Goal: Task Accomplishment & Management: Complete application form

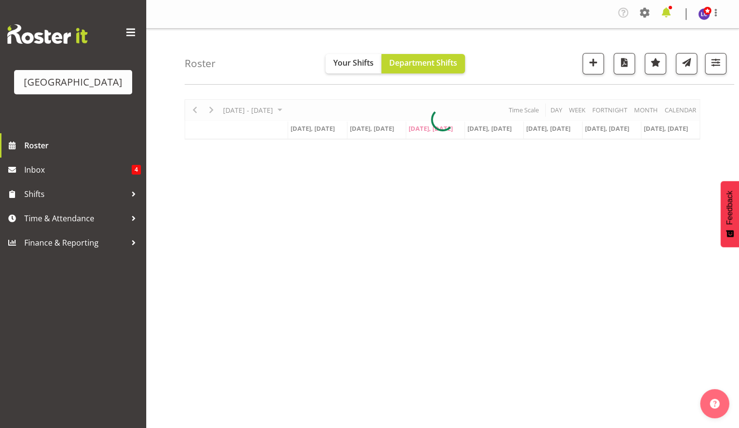
click at [668, 14] on span at bounding box center [667, 13] width 16 height 16
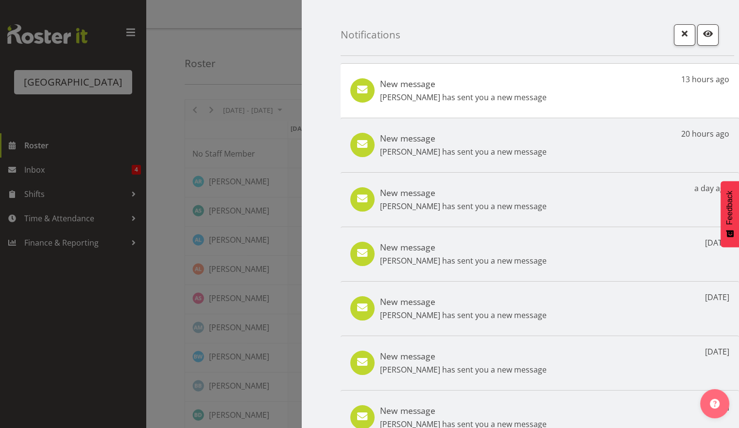
click at [481, 101] on p "Hamish McKenzie has sent you a new message" at bounding box center [463, 97] width 167 height 12
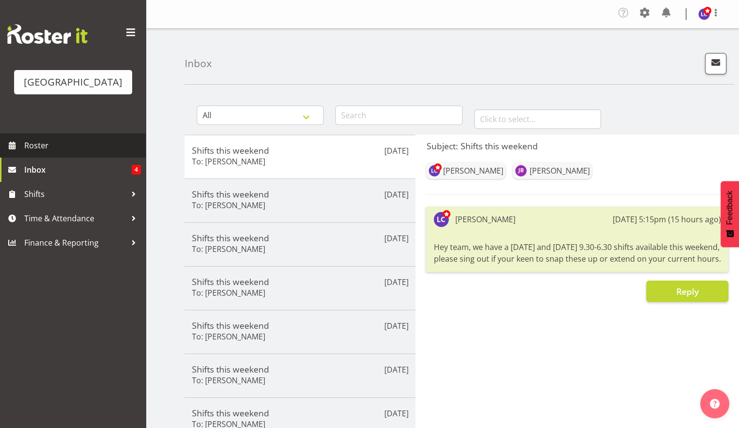
click at [58, 147] on span "Roster" at bounding box center [82, 145] width 117 height 15
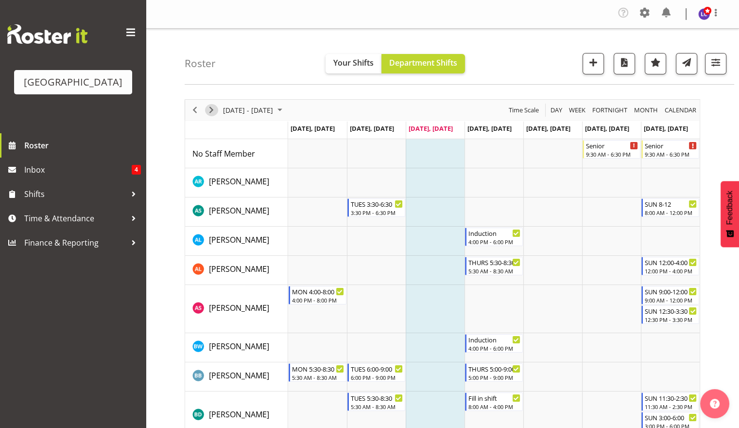
click at [213, 107] on span "Next" at bounding box center [212, 110] width 12 height 12
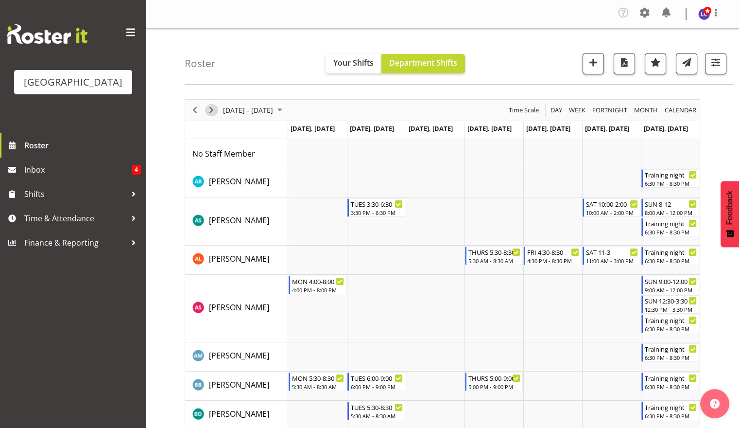
click at [213, 107] on span "Next" at bounding box center [212, 110] width 12 height 12
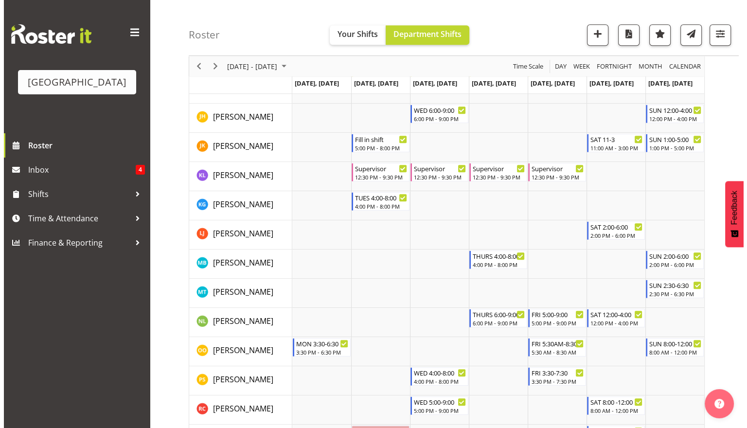
scroll to position [591, 0]
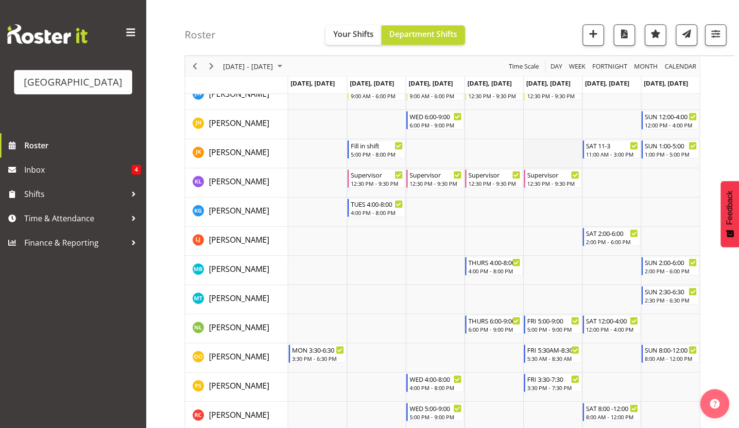
click at [555, 154] on td "Timeline Week of September 17, 2025" at bounding box center [553, 153] width 59 height 29
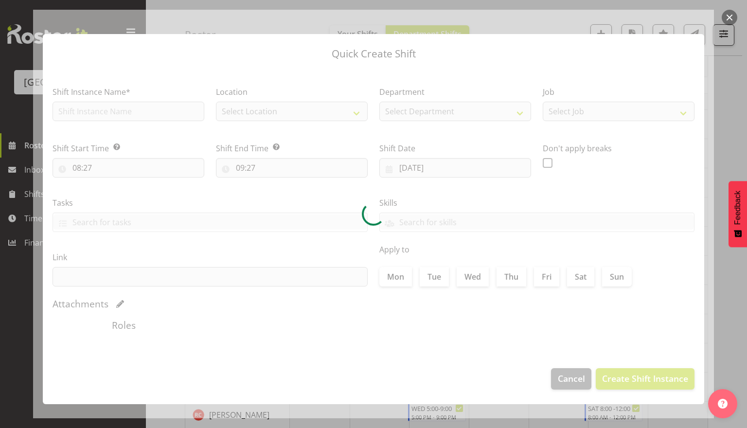
type input "[DATE]"
checkbox input "true"
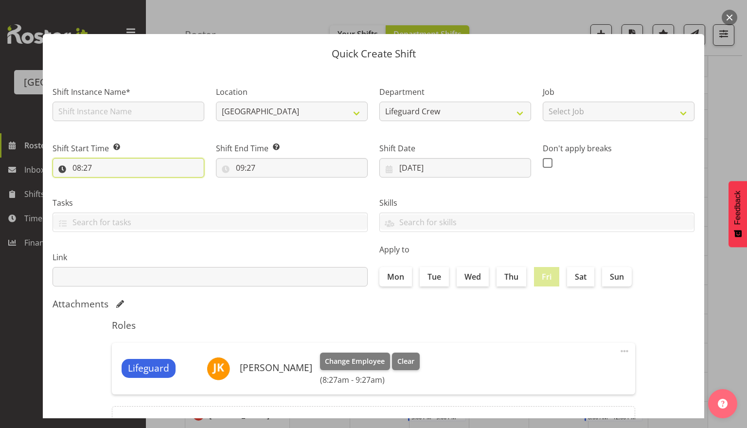
click at [101, 168] on input "08:27" at bounding box center [129, 167] width 152 height 19
click at [111, 192] on select "00 01 02 03 04 05 06 07 08 09 10 11 12 13 14 15 16 17 18 19 20 21 22 23" at bounding box center [119, 192] width 22 height 19
select select "10"
click at [108, 183] on select "00 01 02 03 04 05 06 07 08 09 10 11 12 13 14 15 16 17 18 19 20 21 22 23" at bounding box center [119, 192] width 22 height 19
type input "10:27"
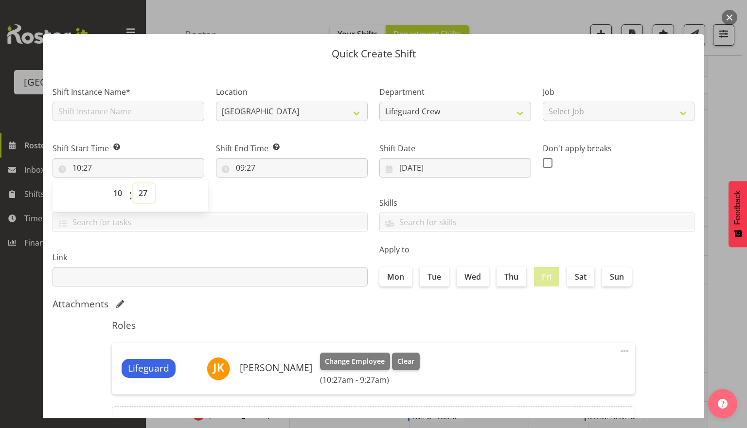
click at [143, 190] on select "00 01 02 03 04 05 06 07 08 09 10 11 12 13 14 15 16 17 18 19 20 21 22 23 24 25 2…" at bounding box center [144, 192] width 22 height 19
select select "0"
click at [133, 183] on select "00 01 02 03 04 05 06 07 08 09 10 11 12 13 14 15 16 17 18 19 20 21 22 23 24 25 2…" at bounding box center [144, 192] width 22 height 19
type input "10:00"
click at [272, 210] on div "Tasks TEST123" at bounding box center [210, 214] width 315 height 35
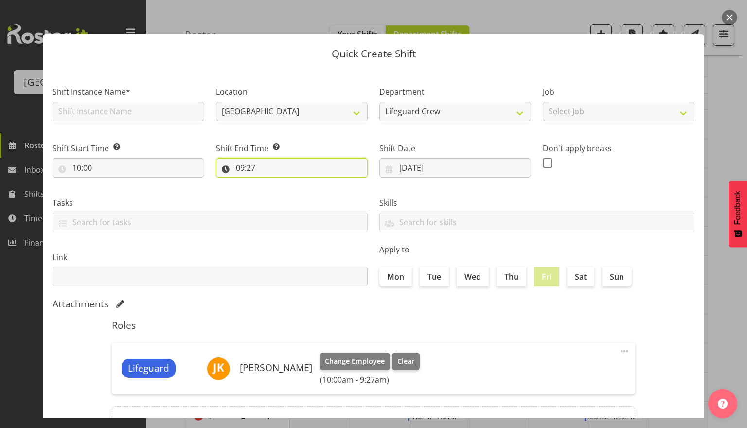
click at [278, 171] on input "09:27" at bounding box center [292, 167] width 152 height 19
click at [280, 193] on select "00 01 02 03 04 05 06 07 08 09 10 11 12 13 14 15 16 17 18 19 20 21 22 23" at bounding box center [282, 192] width 22 height 19
select select "2"
click at [271, 183] on select "00 01 02 03 04 05 06 07 08 09 10 11 12 13 14 15 16 17 18 19 20 21 22 23" at bounding box center [282, 192] width 22 height 19
type input "02:27"
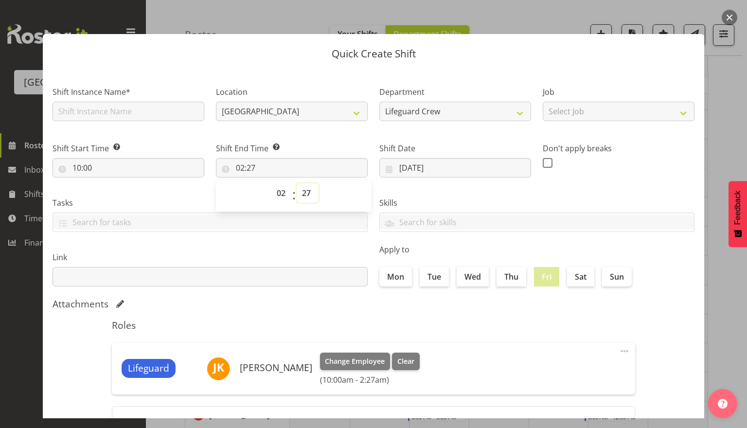
click at [303, 189] on select "00 01 02 03 04 05 06 07 08 09 10 11 12 13 14 15 16 17 18 19 20 21 22 23 24 25 2…" at bounding box center [308, 192] width 22 height 19
select select "0"
click at [297, 183] on select "00 01 02 03 04 05 06 07 08 09 10 11 12 13 14 15 16 17 18 19 20 21 22 23 24 25 2…" at bounding box center [308, 192] width 22 height 19
type input "02:00"
click at [275, 256] on label "Link" at bounding box center [210, 257] width 315 height 12
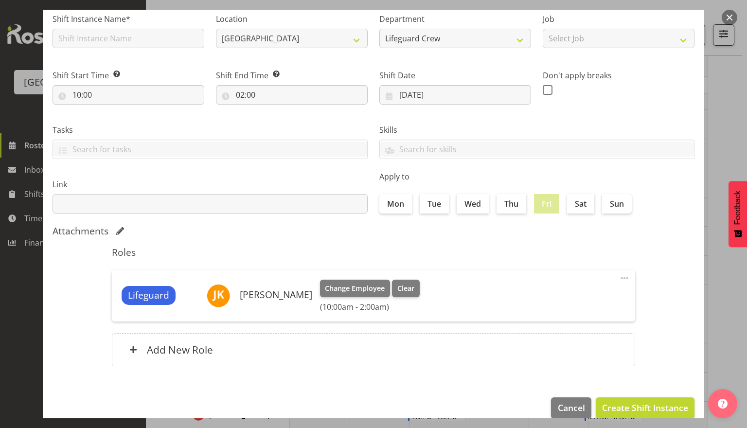
scroll to position [88, 0]
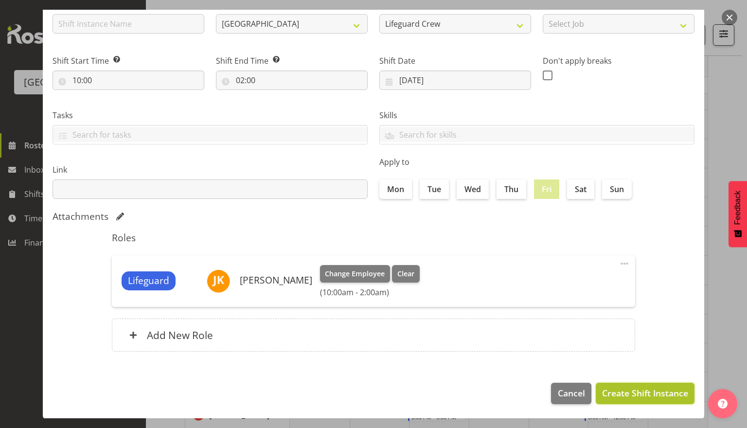
click at [646, 394] on span "Create Shift Instance" at bounding box center [645, 392] width 86 height 13
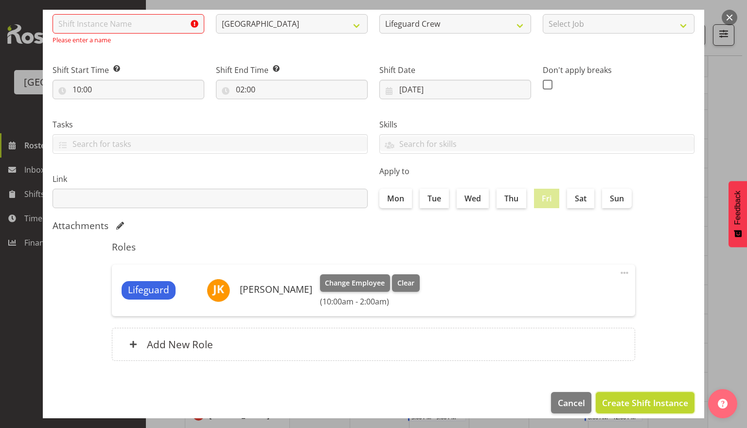
scroll to position [0, 0]
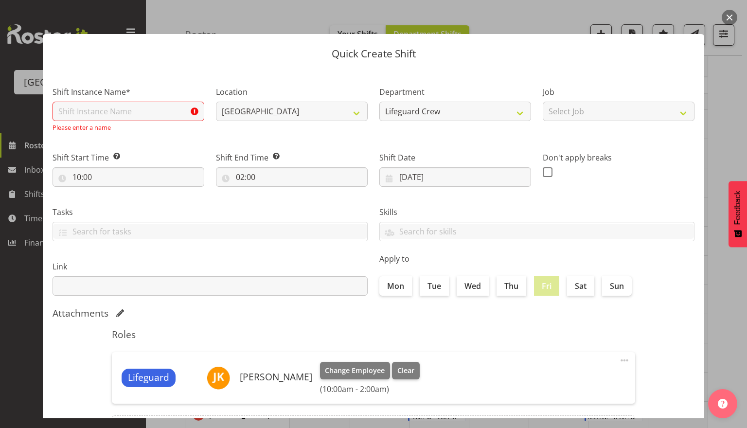
click at [286, 190] on div "Shift End Time Set the time of the day you wish this shift to finish 02:00 00 0…" at bounding box center [291, 165] width 163 height 54
click at [286, 179] on input "02:00" at bounding box center [292, 176] width 152 height 19
click at [266, 204] on div "00 01 02 03 04 05 06 07 08 09 10 11 12 13 14 15 16 17 18 19 20 21 22 23 : 00 01…" at bounding box center [294, 205] width 156 height 24
click at [276, 200] on select "00 01 02 03 04 05 06 07 08 09 10 11 12 13 14 15 16 17 18 19 20 21 22 23" at bounding box center [282, 202] width 22 height 19
select select "14"
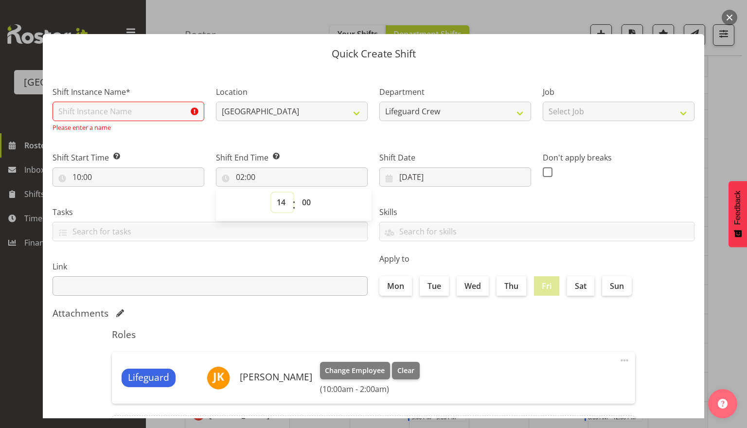
click at [271, 193] on select "00 01 02 03 04 05 06 07 08 09 10 11 12 13 14 15 16 17 18 19 20 21 22 23" at bounding box center [282, 202] width 22 height 19
type input "14:00"
click at [152, 110] on input "text" at bounding box center [129, 111] width 152 height 19
type input "Fill in shift"
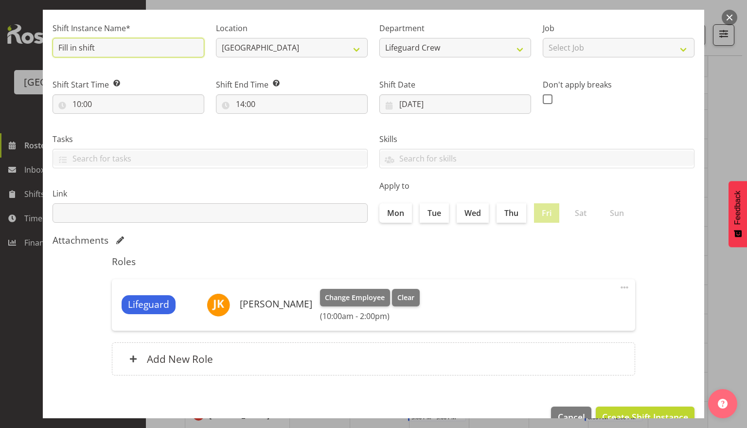
scroll to position [88, 0]
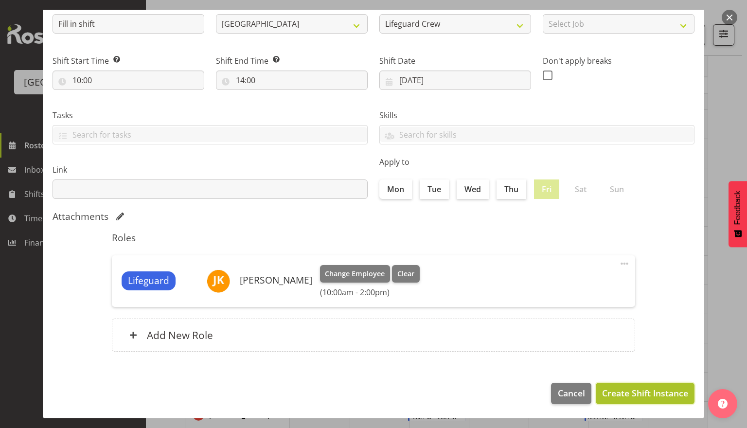
click at [648, 394] on span "Create Shift Instance" at bounding box center [645, 392] width 86 height 13
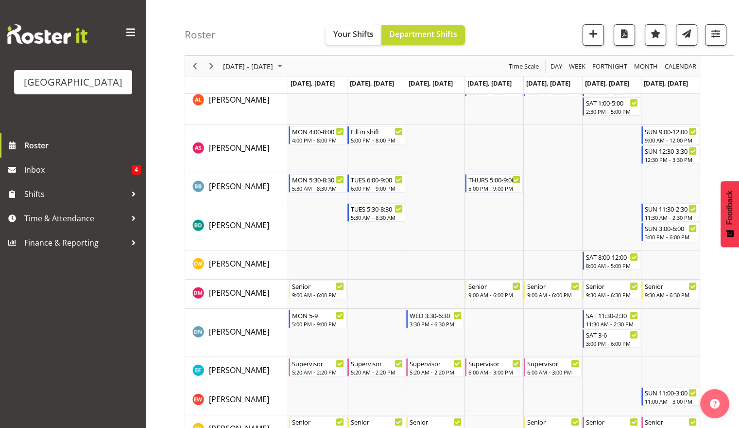
scroll to position [130, 0]
